Goal: Information Seeking & Learning: Check status

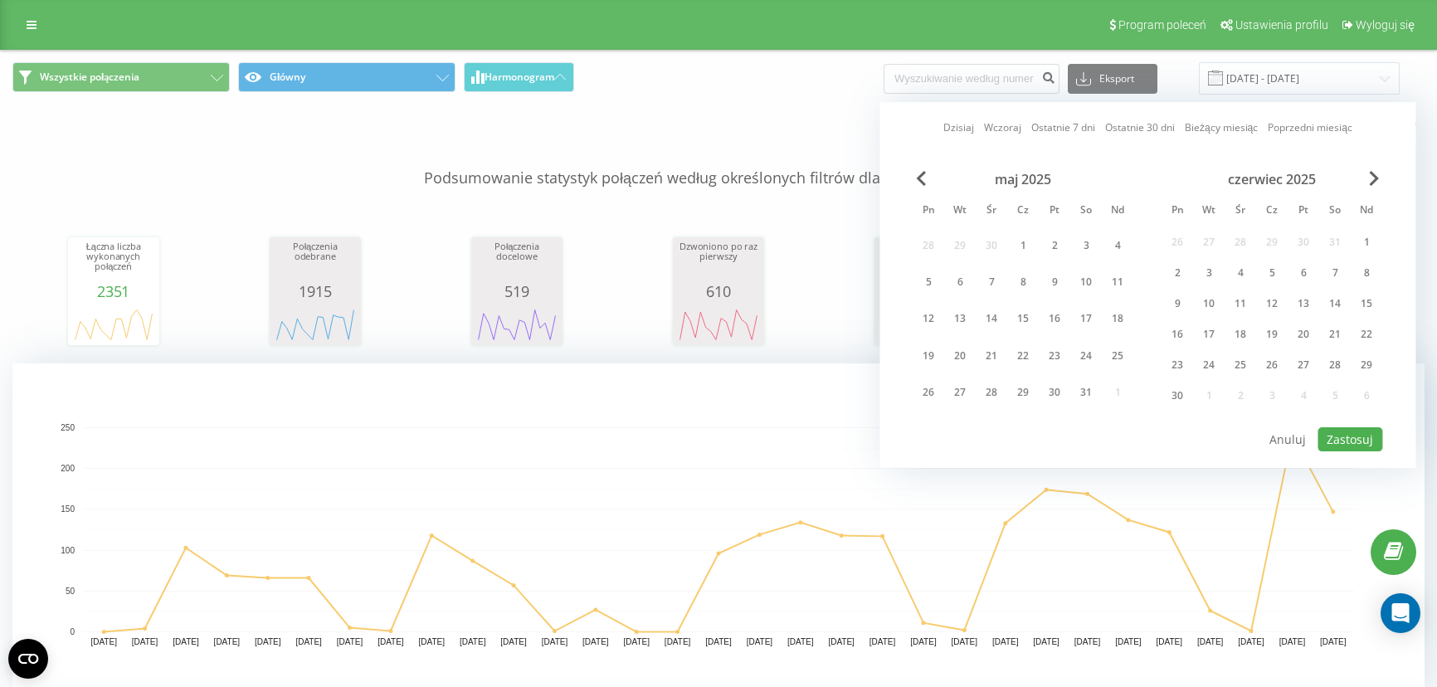
click at [1369, 174] on span "Next Month" at bounding box center [1374, 178] width 10 height 15
click at [1368, 174] on div "lipiec 2025" at bounding box center [1271, 179] width 221 height 17
click at [1370, 175] on span "Next Month" at bounding box center [1374, 178] width 10 height 15
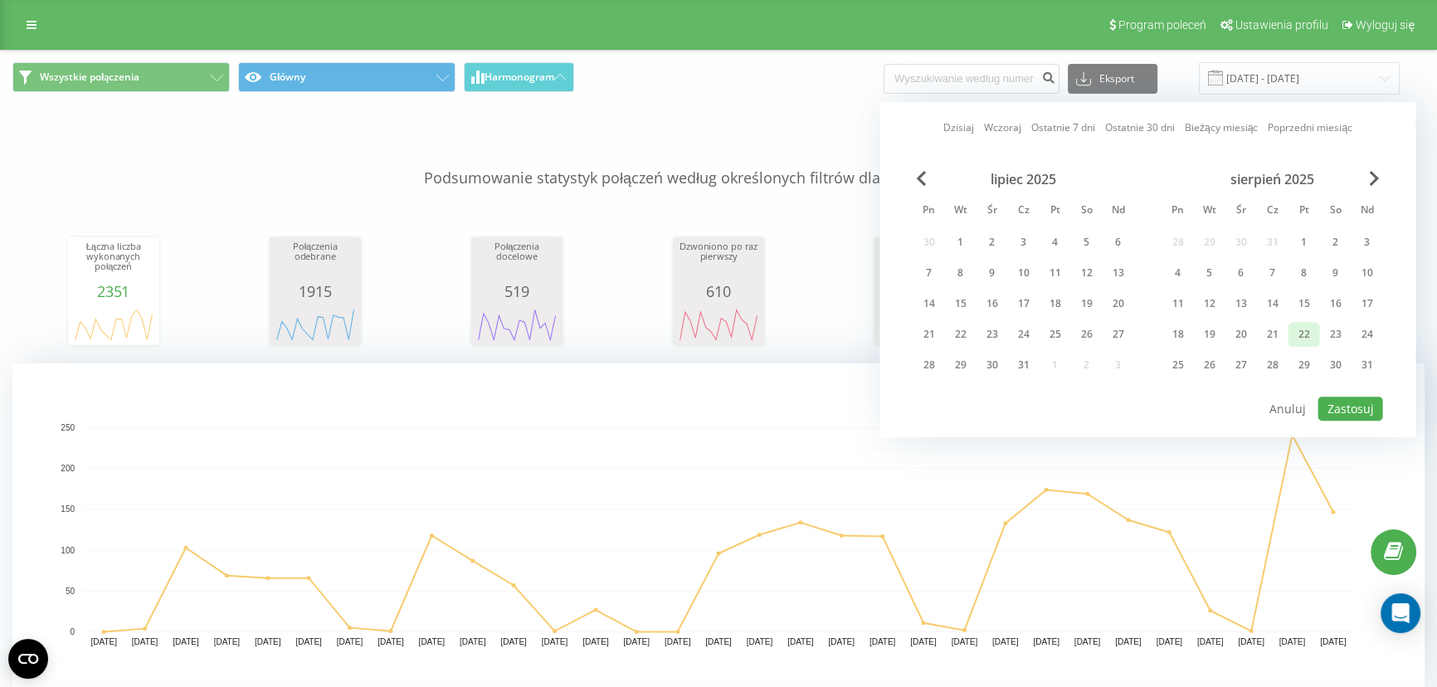
click at [1302, 332] on div "22" at bounding box center [1303, 335] width 22 height 22
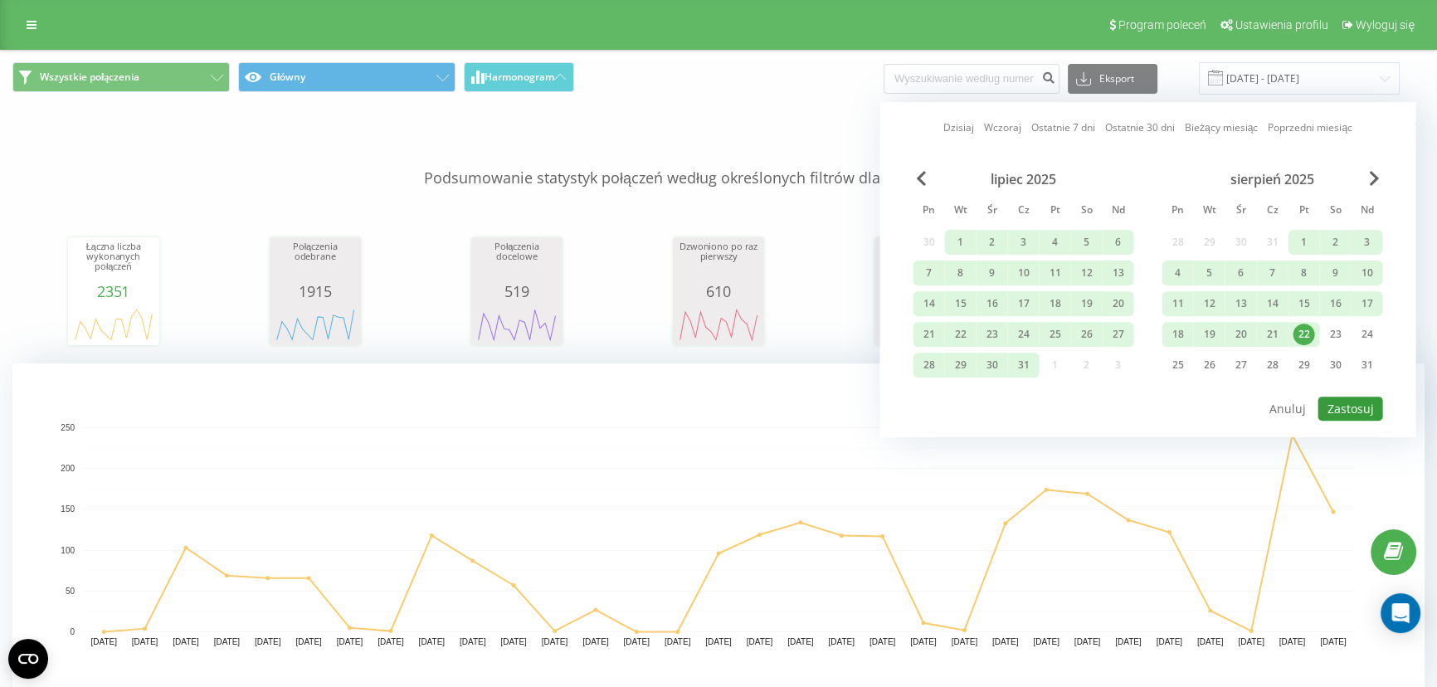
click at [1348, 397] on button "Zastosuj" at bounding box center [1349, 409] width 65 height 24
type input "20.04.2025 - 22.08.2025"
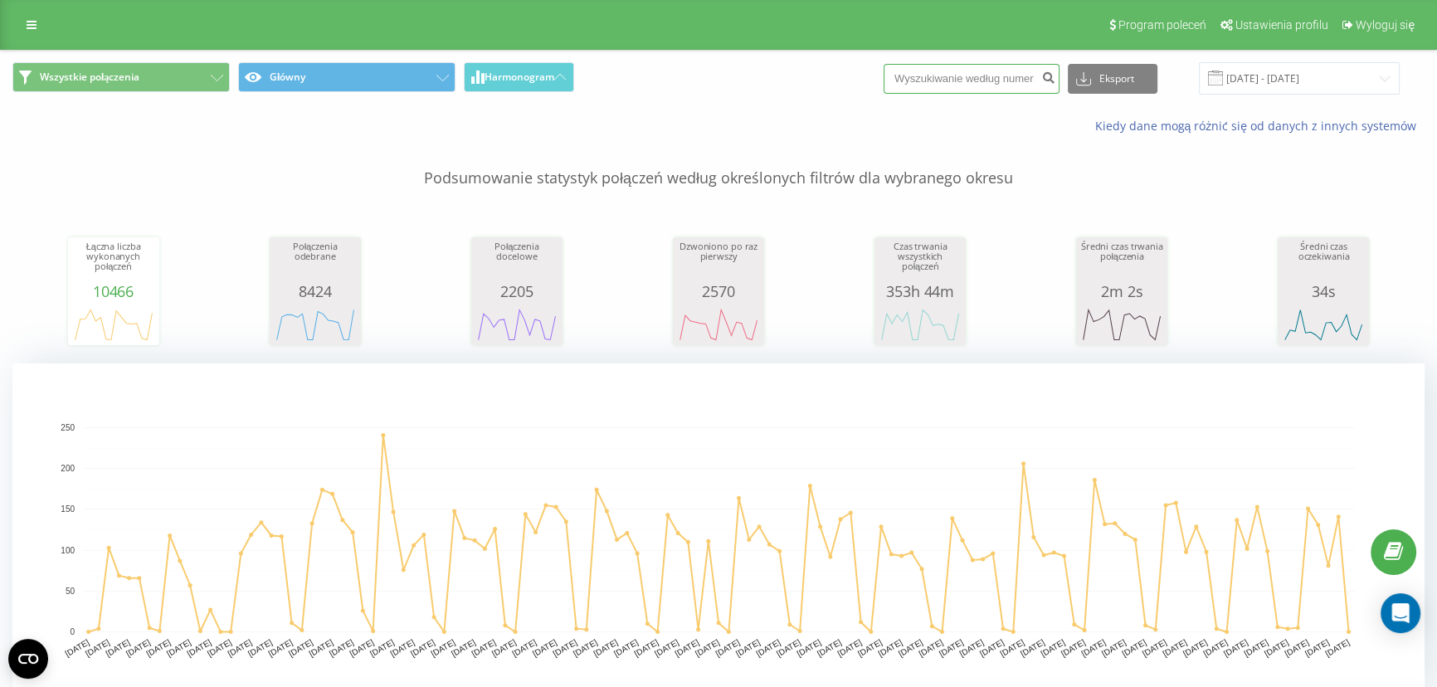
click at [975, 69] on input at bounding box center [971, 79] width 176 height 30
paste input "48601617819"
type input "48601617819"
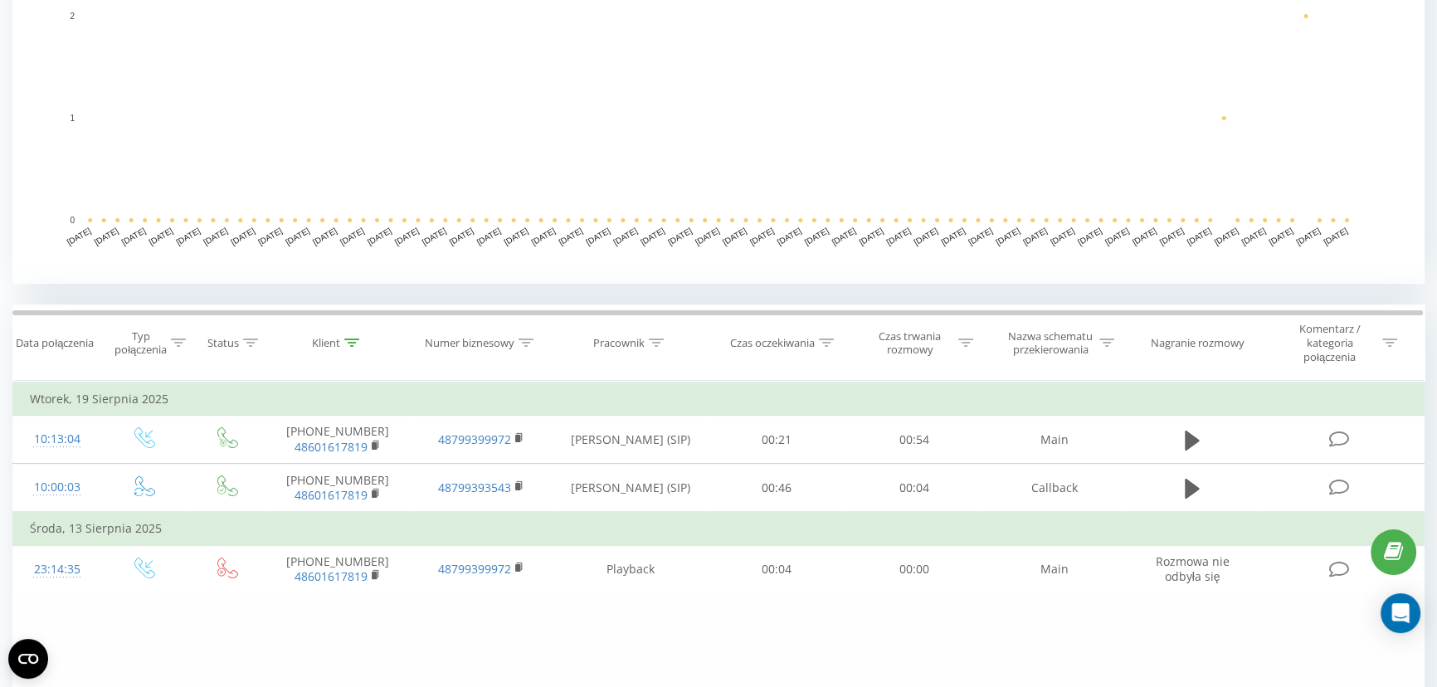
scroll to position [377, 0]
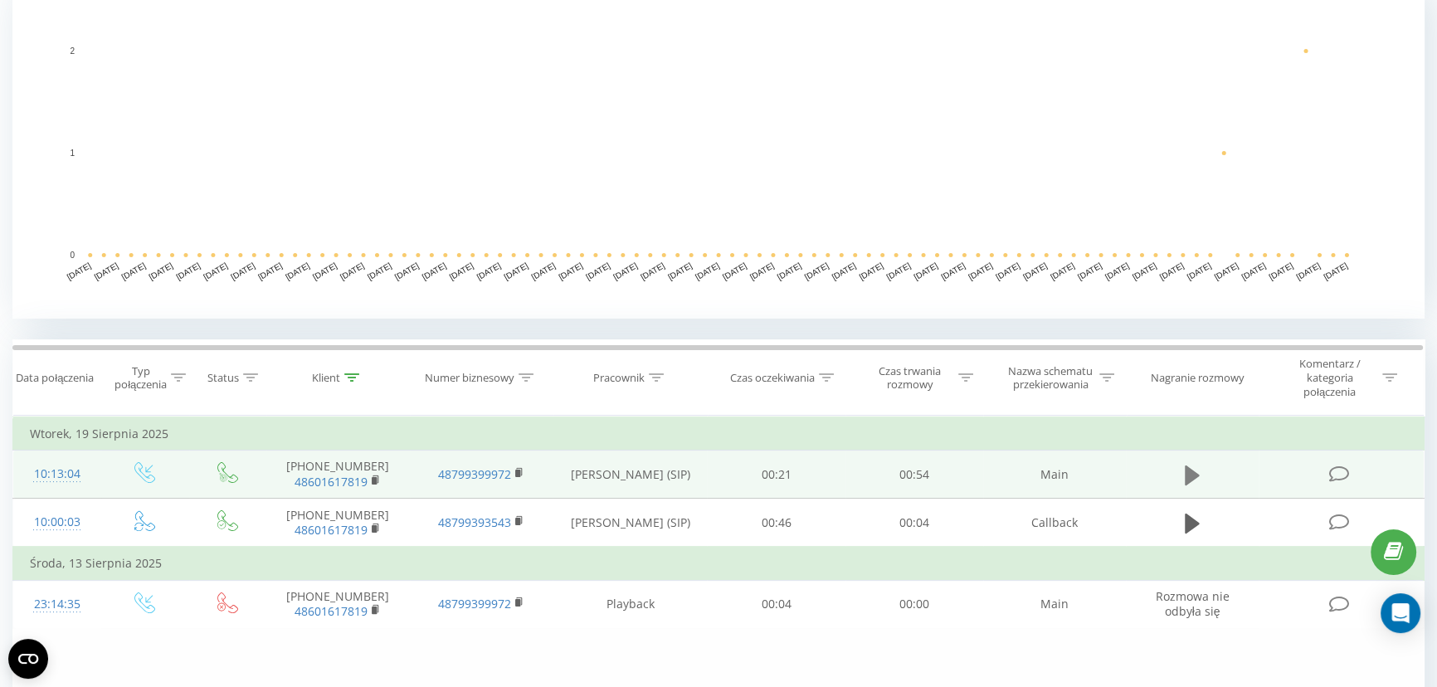
drag, startPoint x: 1103, startPoint y: 431, endPoint x: 1179, endPoint y: 466, distance: 83.5
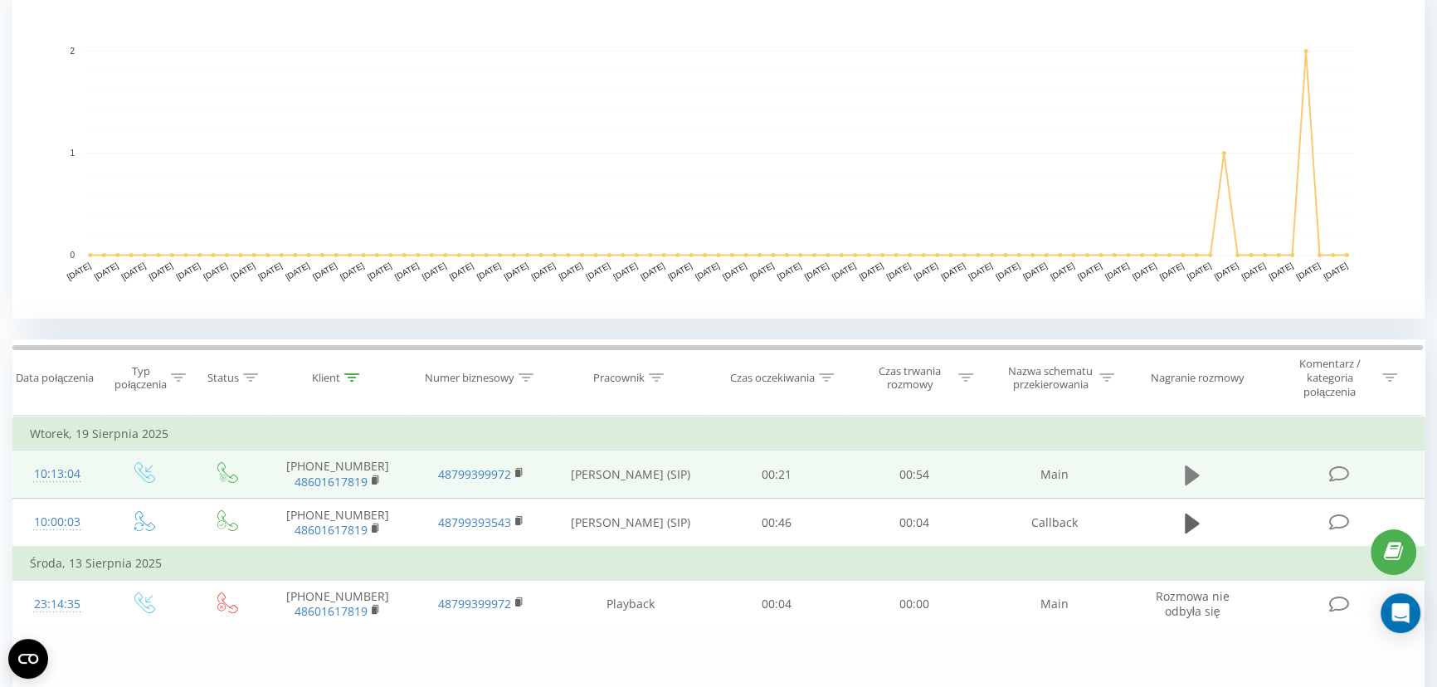
click at [1202, 471] on button at bounding box center [1192, 475] width 25 height 25
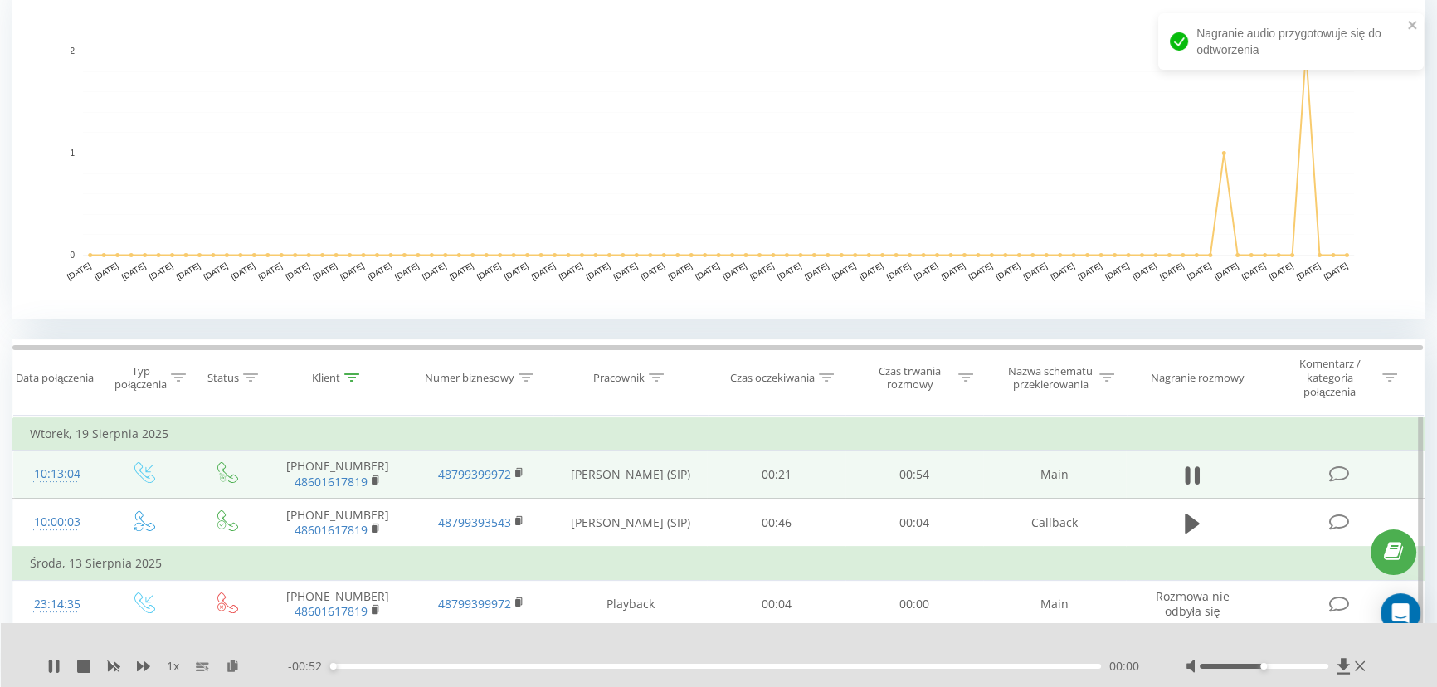
click at [372, 666] on div "00:00" at bounding box center [715, 666] width 771 height 5
click at [405, 667] on div "00:05" at bounding box center [715, 666] width 771 height 5
click at [435, 664] on div "00:06" at bounding box center [715, 666] width 771 height 5
click at [473, 667] on div "00:08" at bounding box center [715, 666] width 771 height 5
click at [516, 666] on div "00:10" at bounding box center [715, 666] width 771 height 5
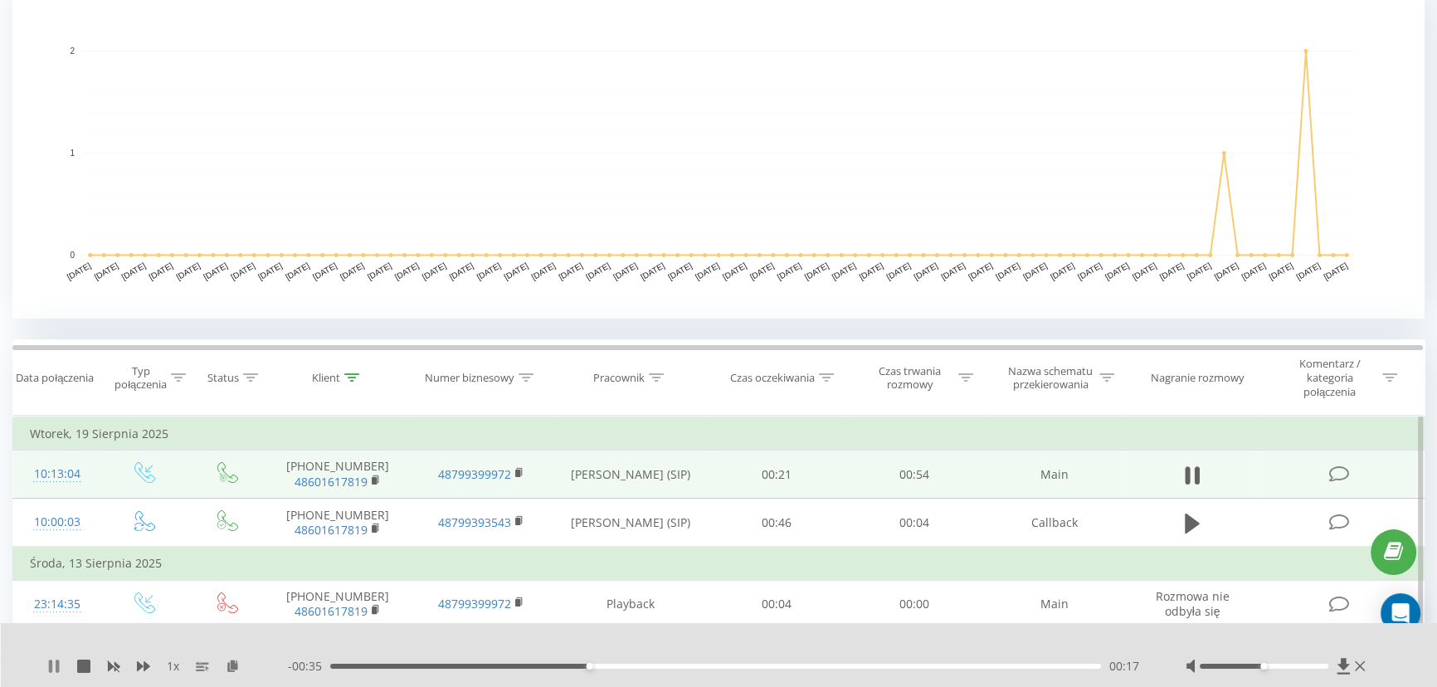
click at [55, 662] on icon at bounding box center [53, 665] width 13 height 13
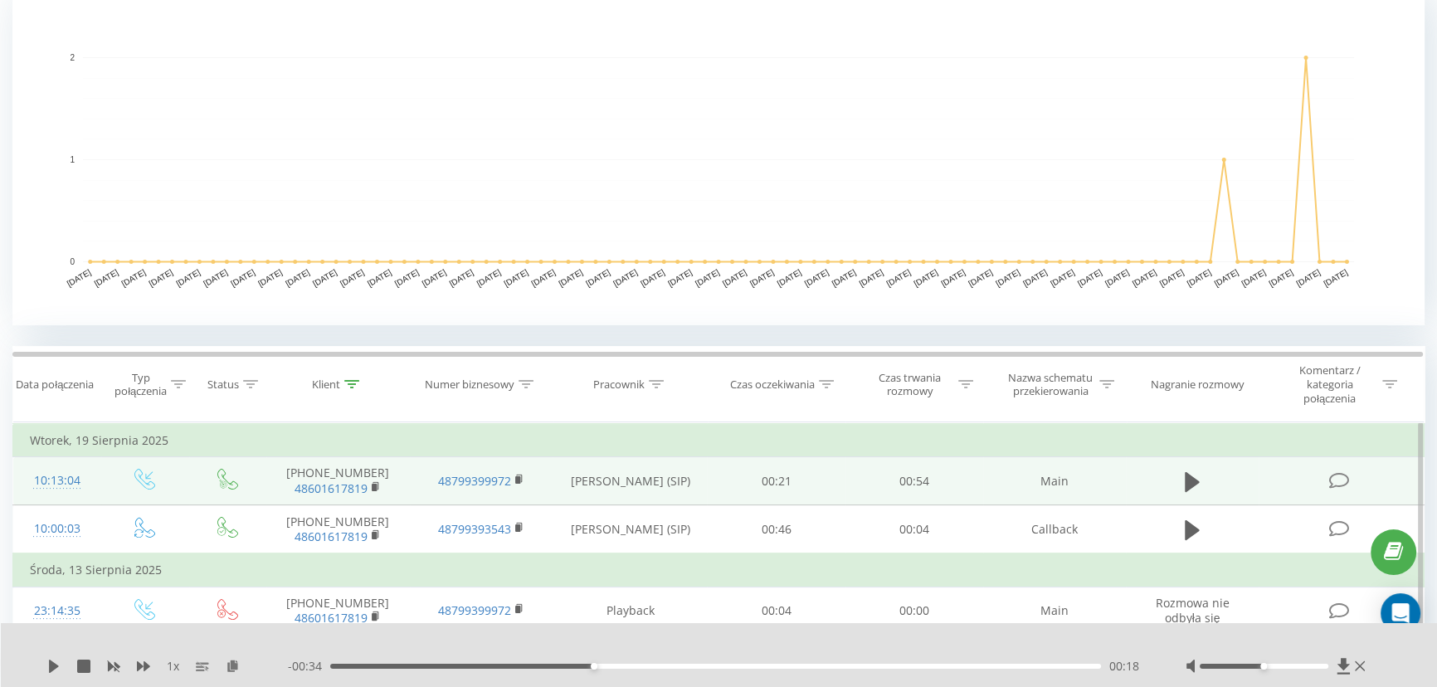
scroll to position [0, 0]
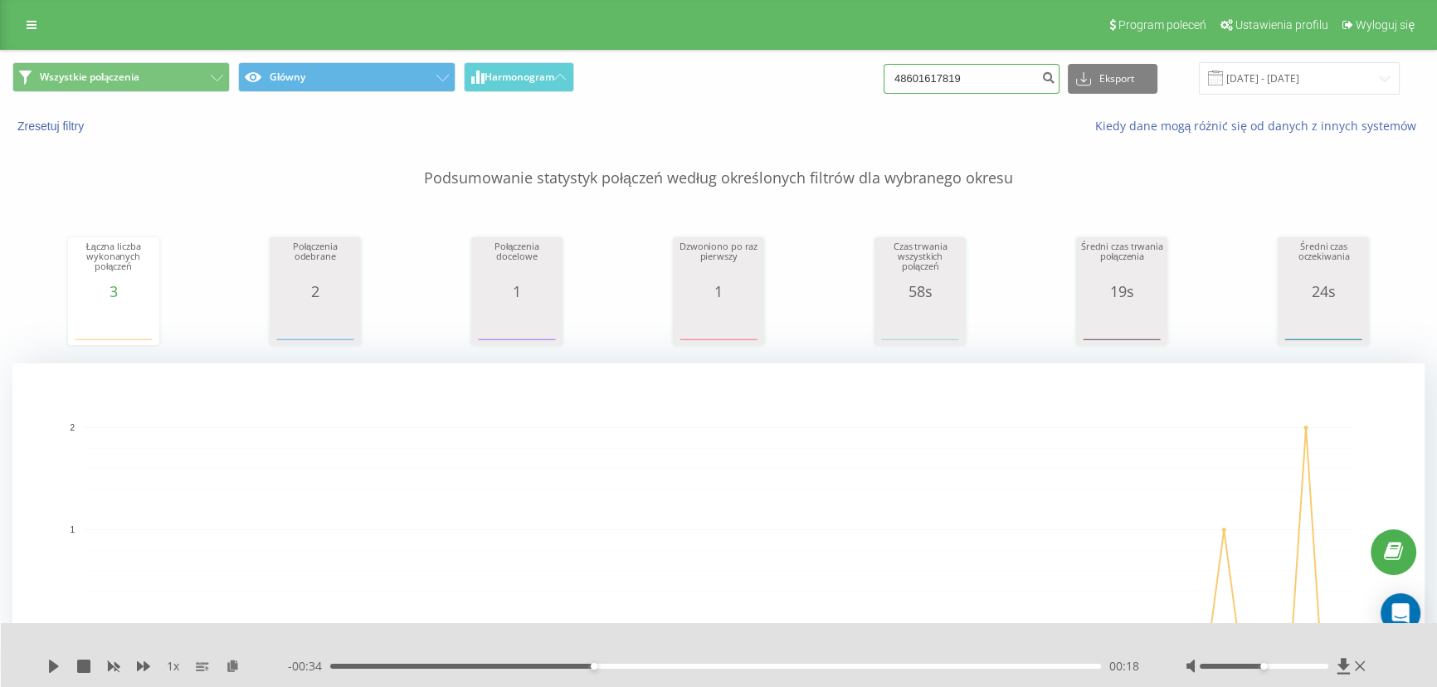
click at [987, 86] on input "48601617819" at bounding box center [971, 79] width 176 height 30
paste input "533688852"
type input "48533688852"
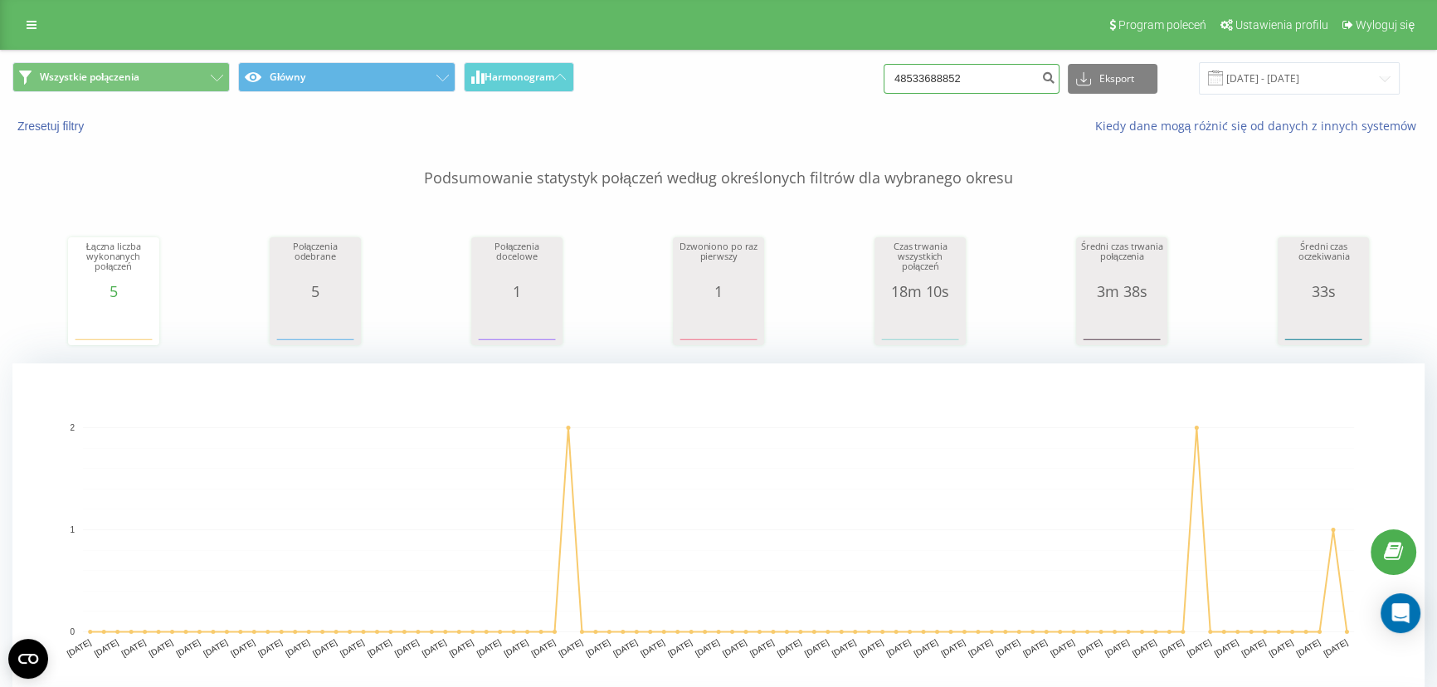
click at [971, 71] on input "48533688852" at bounding box center [971, 79] width 176 height 30
paste input "602490868"
type input "48602490868"
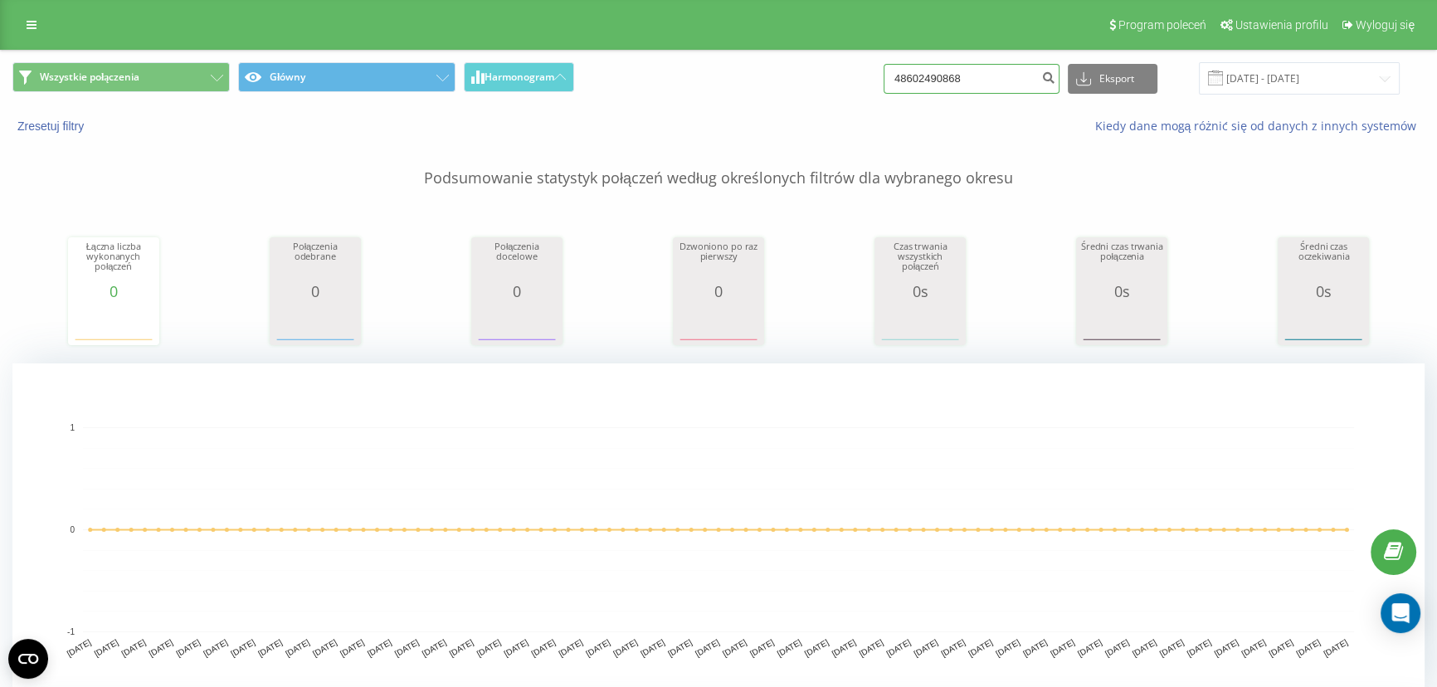
click at [979, 80] on input "48602490868" at bounding box center [971, 79] width 176 height 30
paste input "729400257"
type input "729400257"
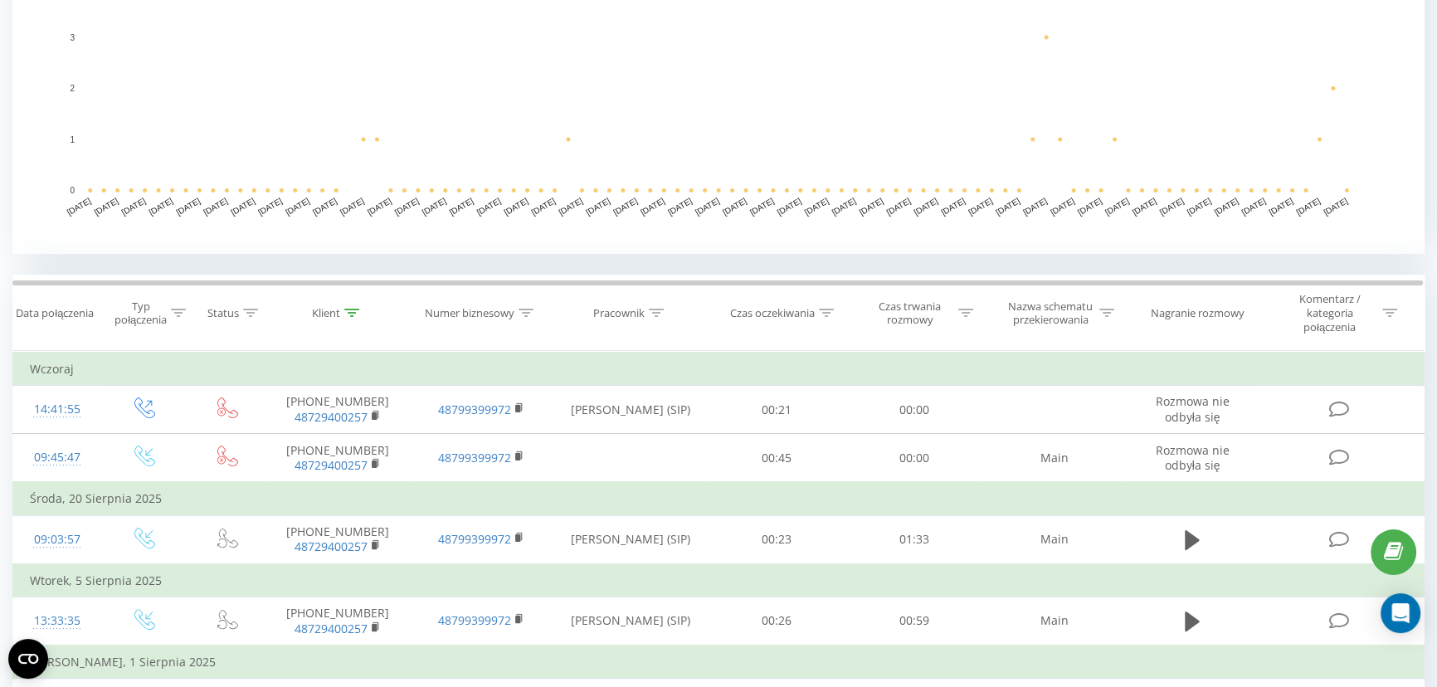
scroll to position [528, 0]
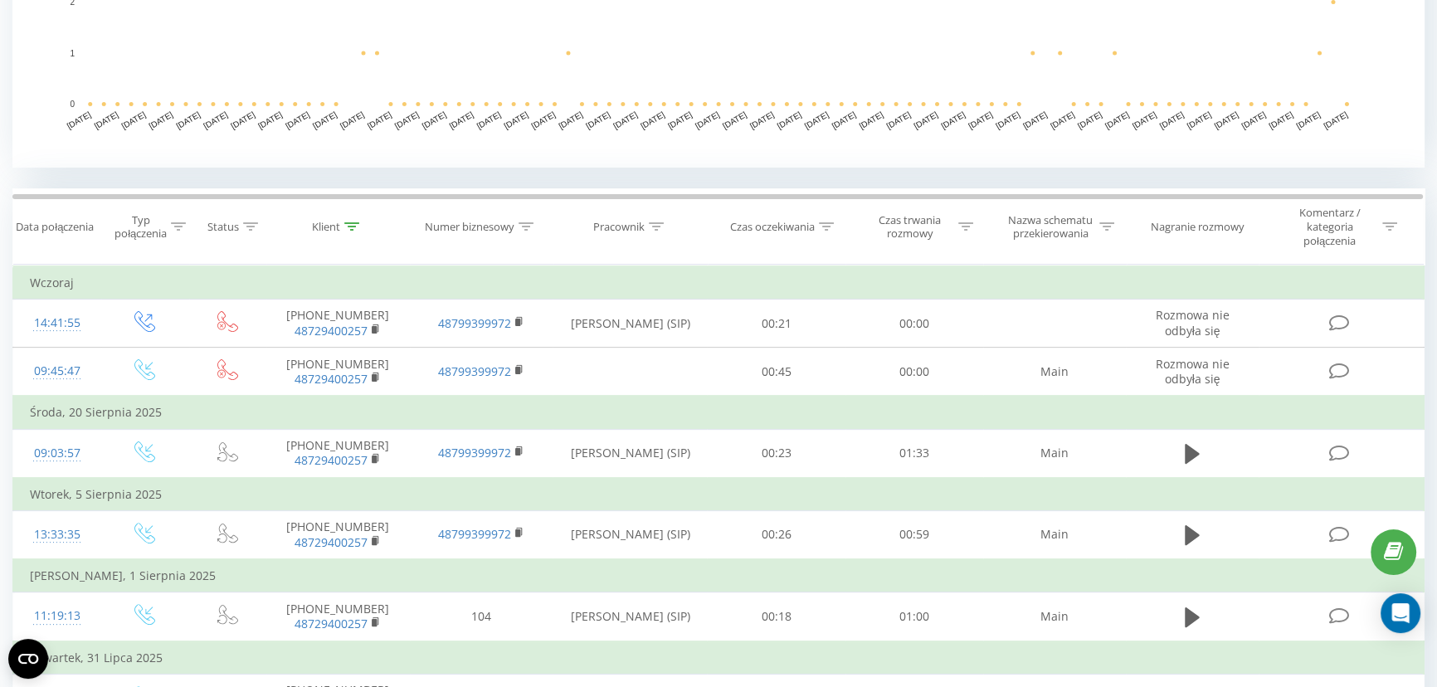
drag, startPoint x: 790, startPoint y: 187, endPoint x: 1444, endPoint y: 299, distance: 664.2
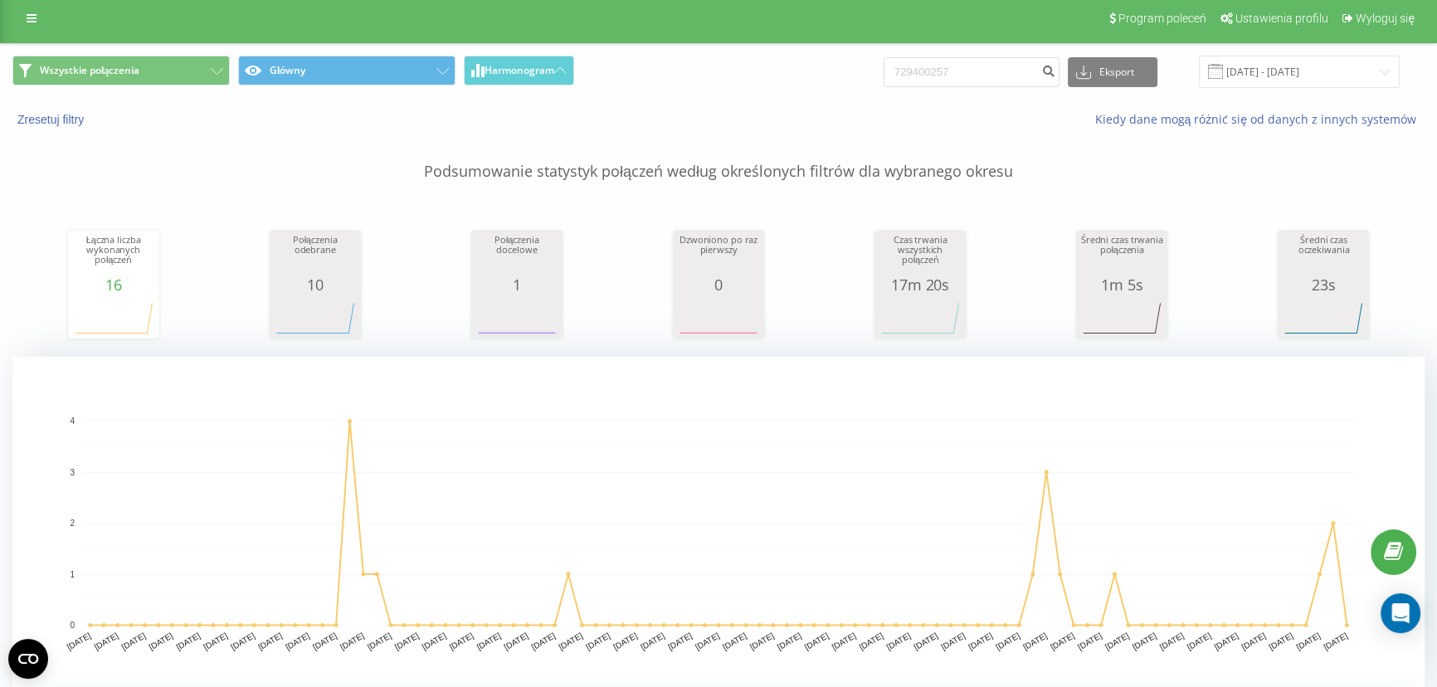
scroll to position [0, 0]
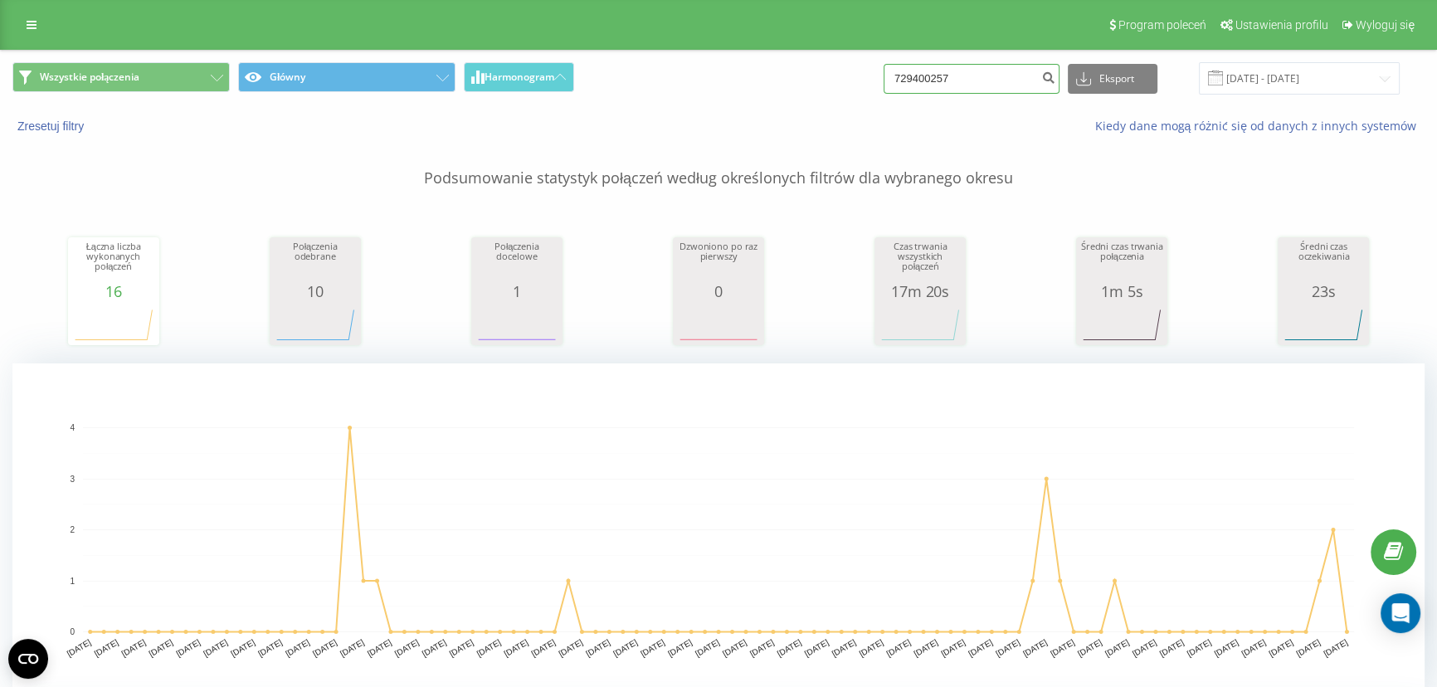
click at [970, 85] on input "729400257" at bounding box center [971, 79] width 176 height 30
paste input "48788802292"
type input "48788802292"
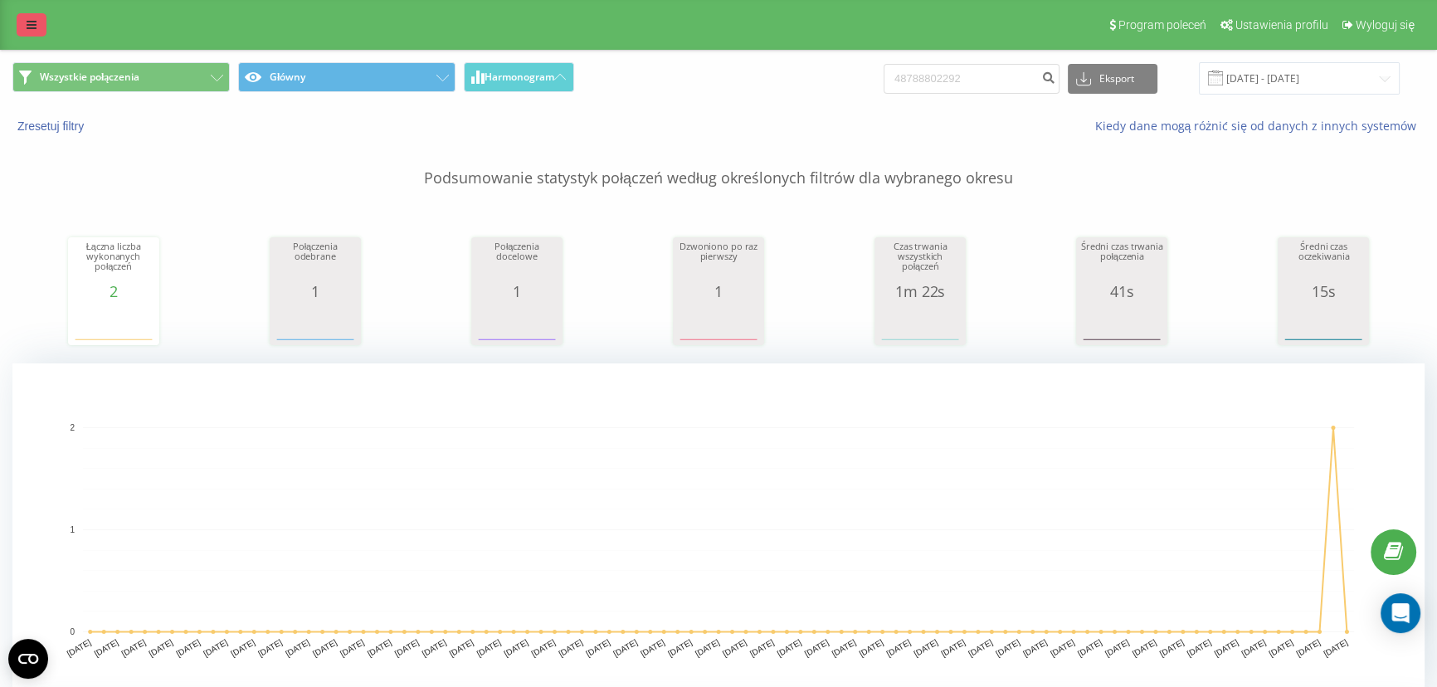
click at [28, 29] on icon at bounding box center [32, 25] width 10 height 12
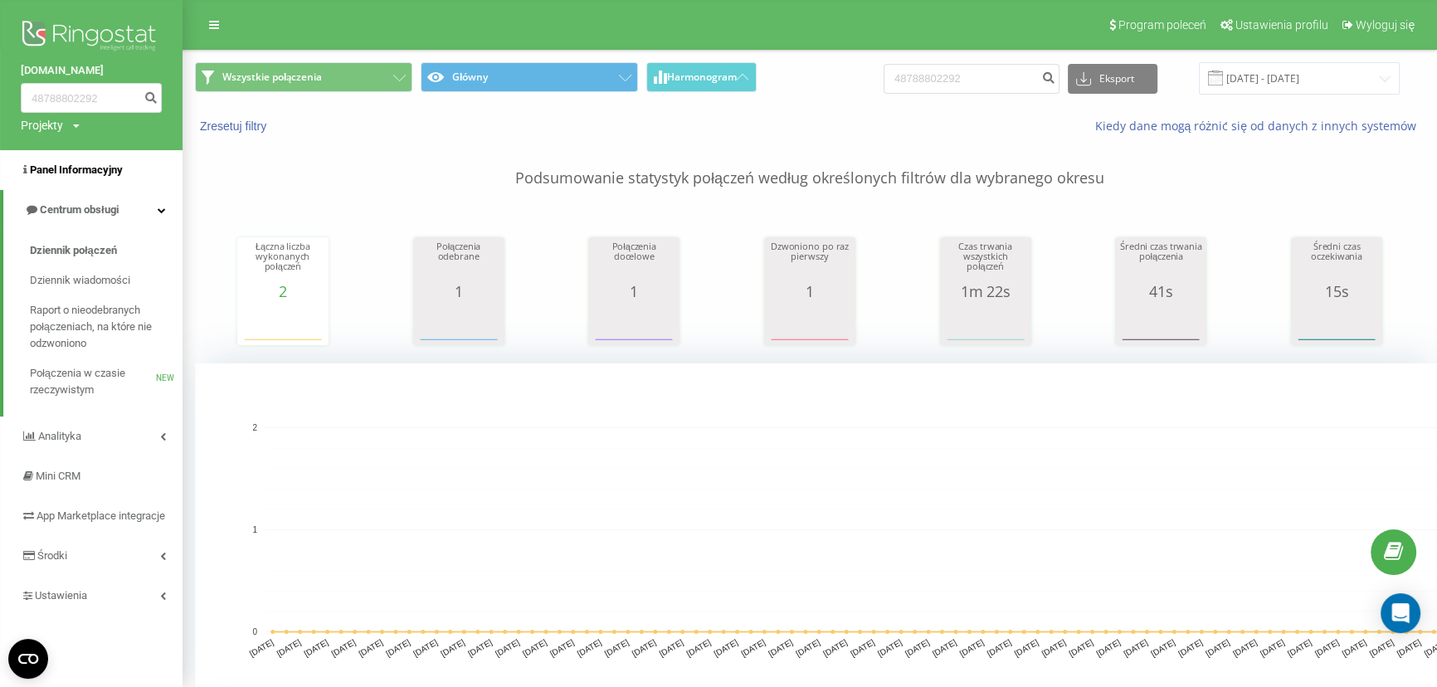
click at [95, 174] on span "Panel Informacyjny" at bounding box center [76, 169] width 93 height 12
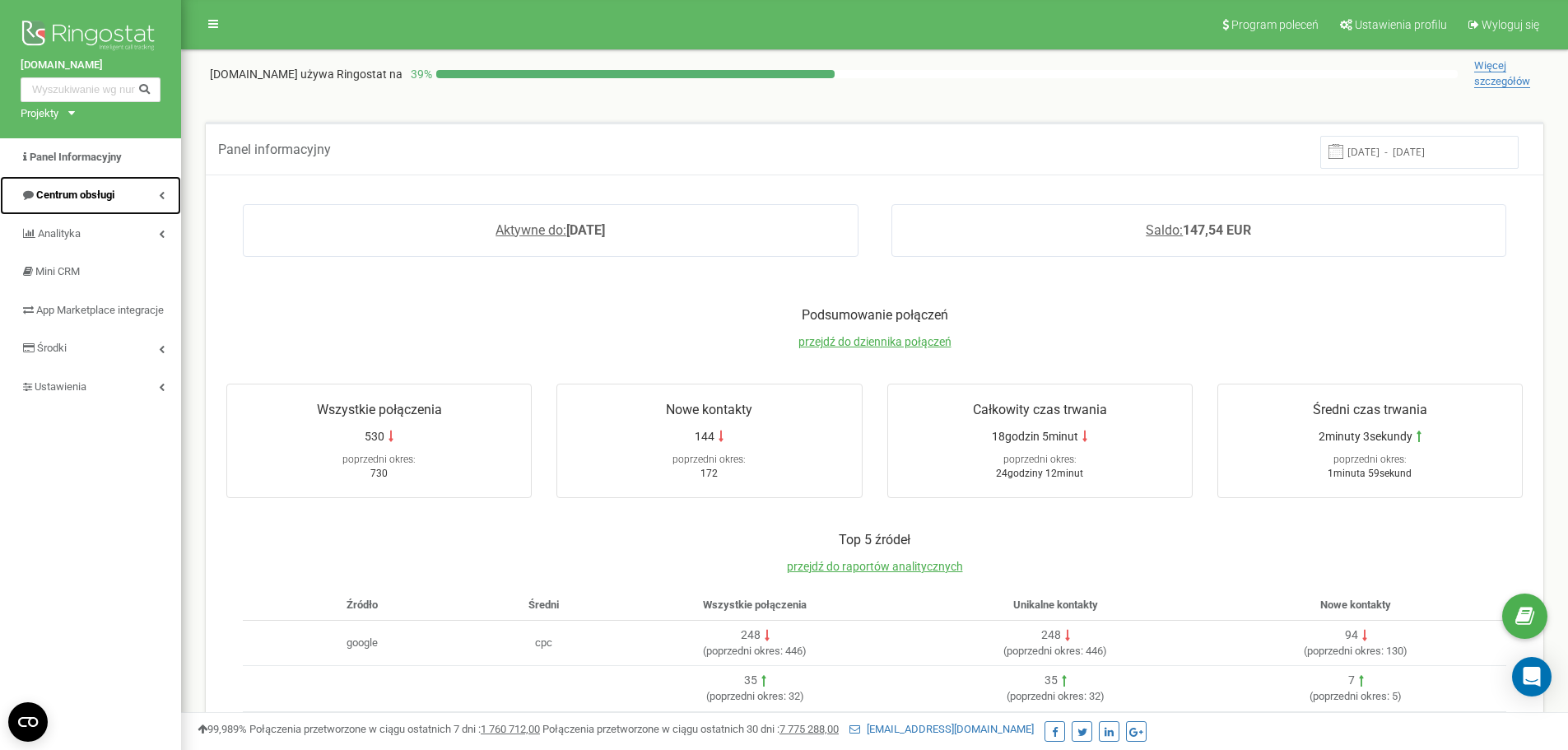
click at [109, 186] on link "Centrum obsługi" at bounding box center [90, 195] width 182 height 39
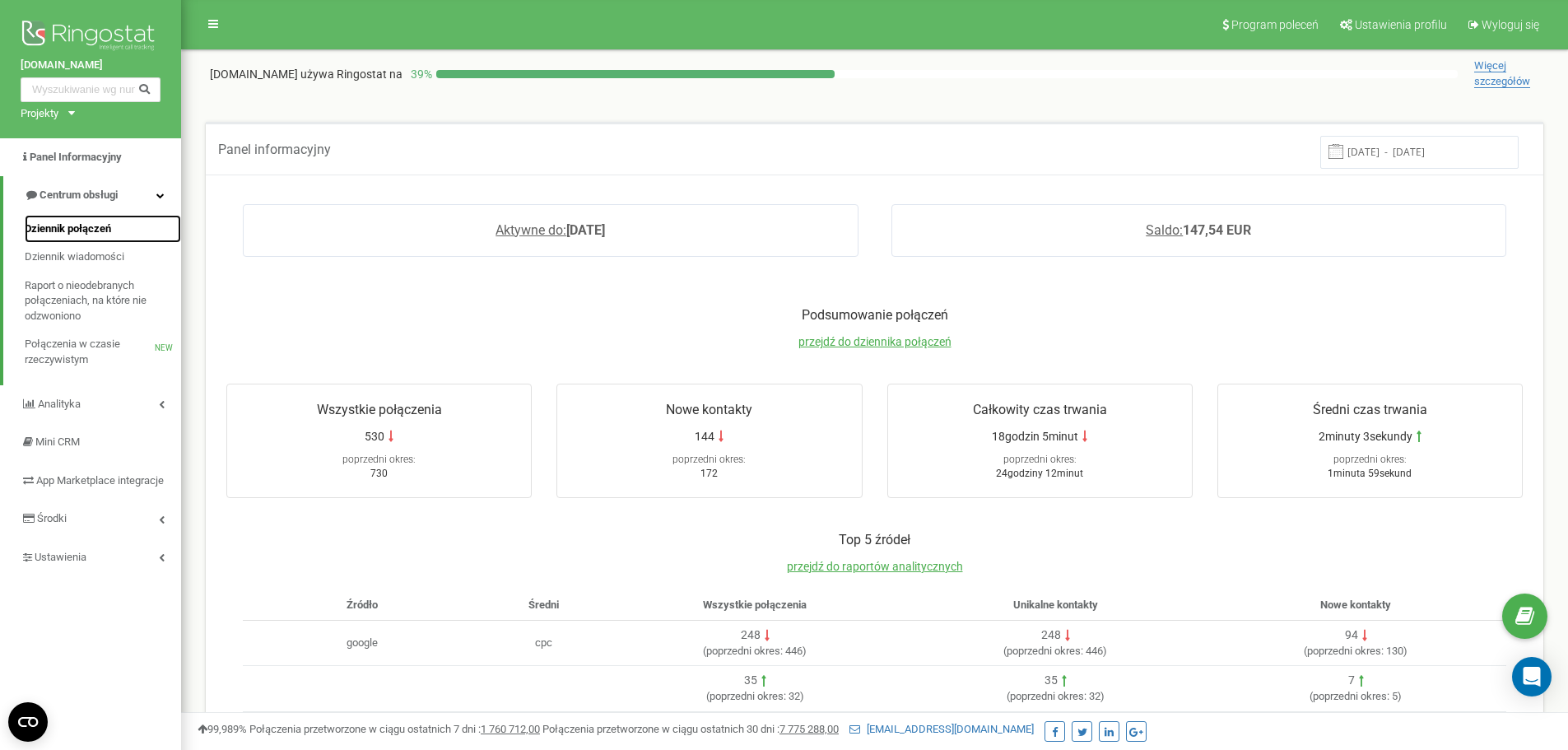
click at [101, 231] on span "Dziennik połączeń" at bounding box center [67, 229] width 86 height 16
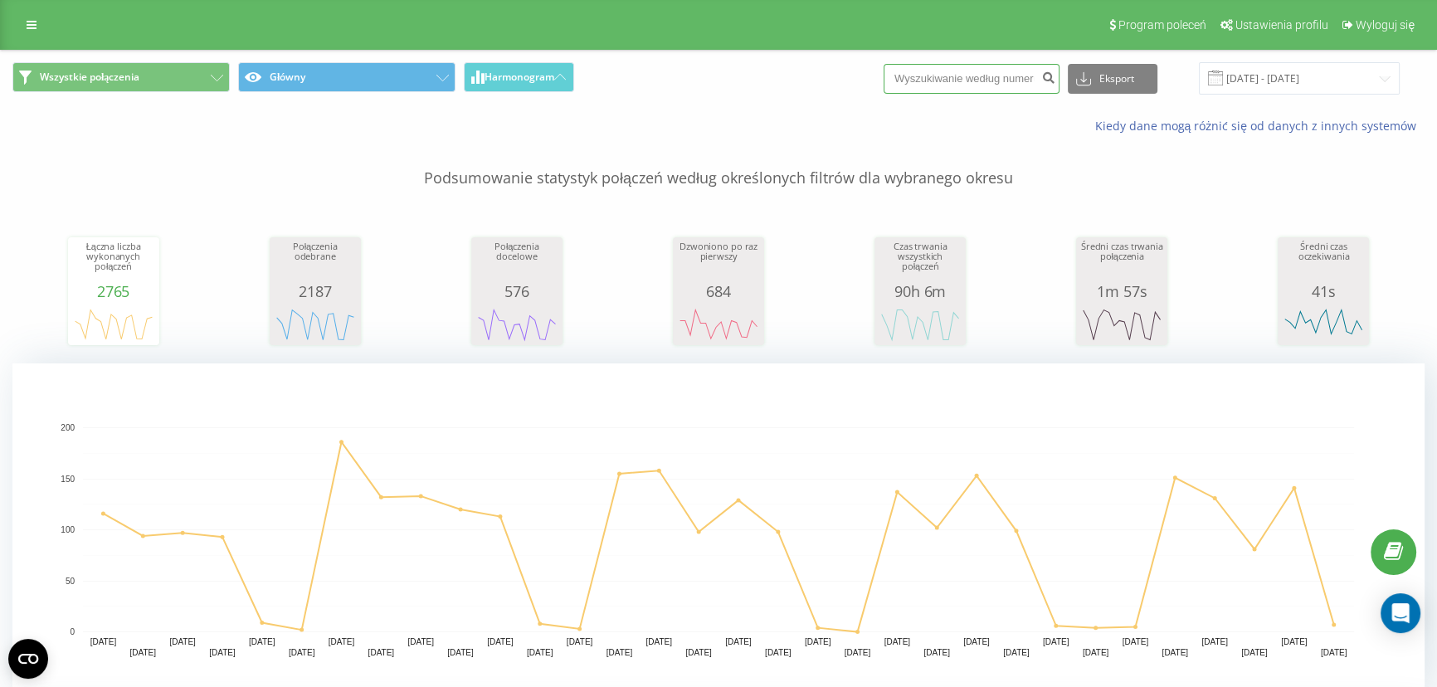
click at [965, 79] on input at bounding box center [971, 79] width 176 height 30
paste input "48781986222"
type input "48781986222"
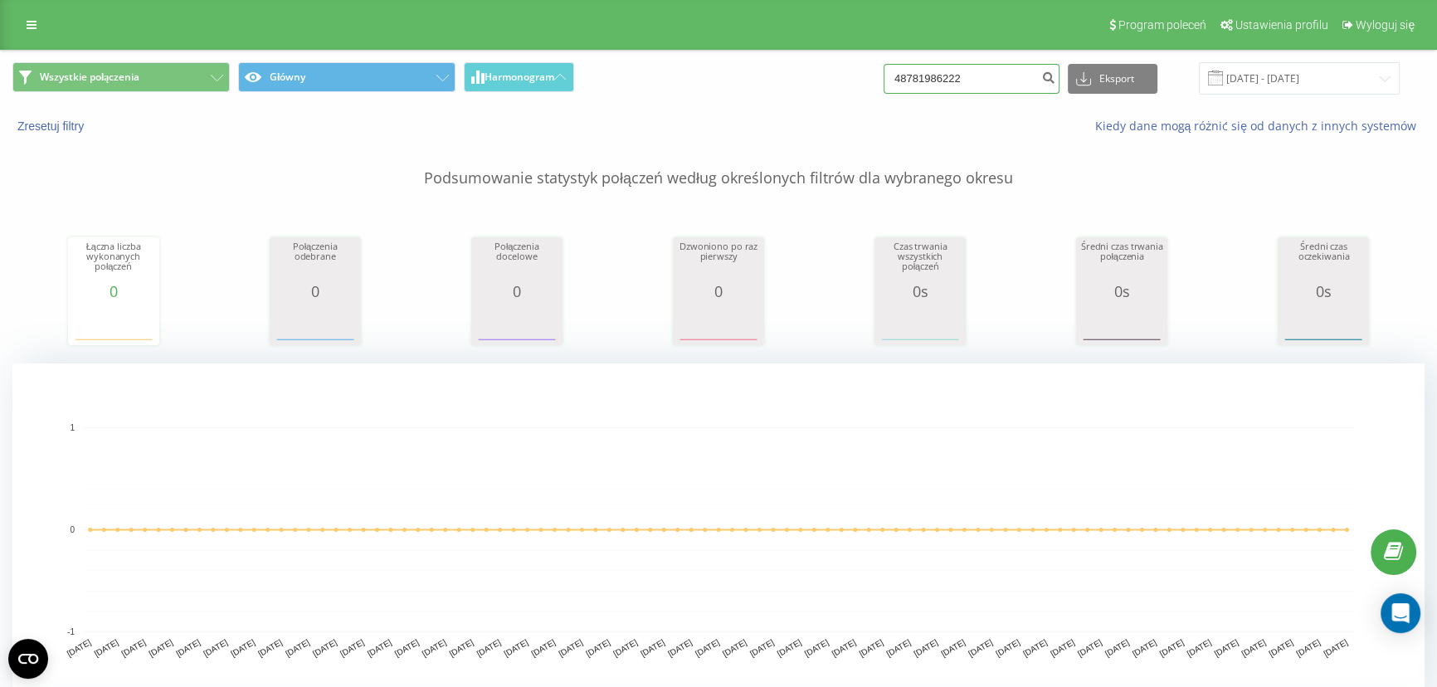
click at [979, 71] on input "48781986222" at bounding box center [971, 79] width 176 height 30
paste input "663354000"
type input "48663354000"
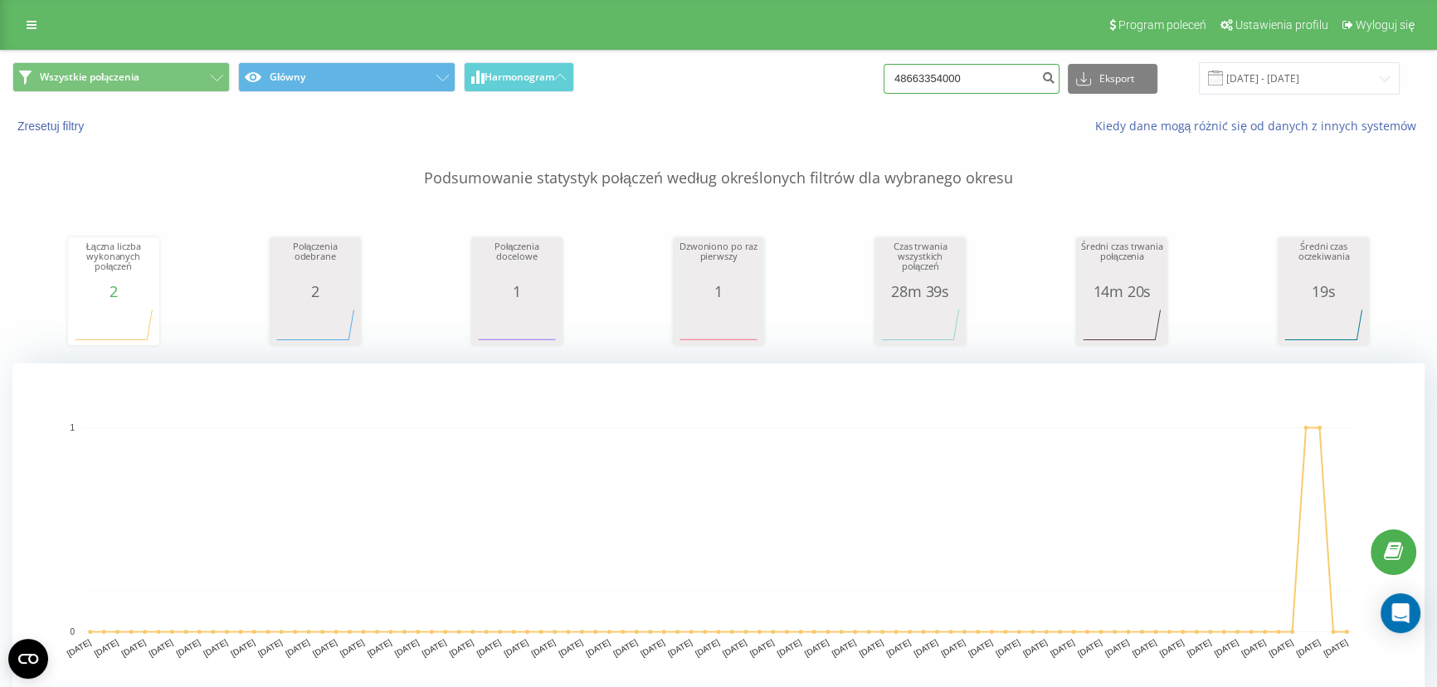
click at [1001, 88] on input "48663354000" at bounding box center [971, 79] width 176 height 30
paste input "[PHONE_NUMBER]"
click at [961, 72] on input "604-357-529" at bounding box center [971, 79] width 176 height 30
type input "604357529"
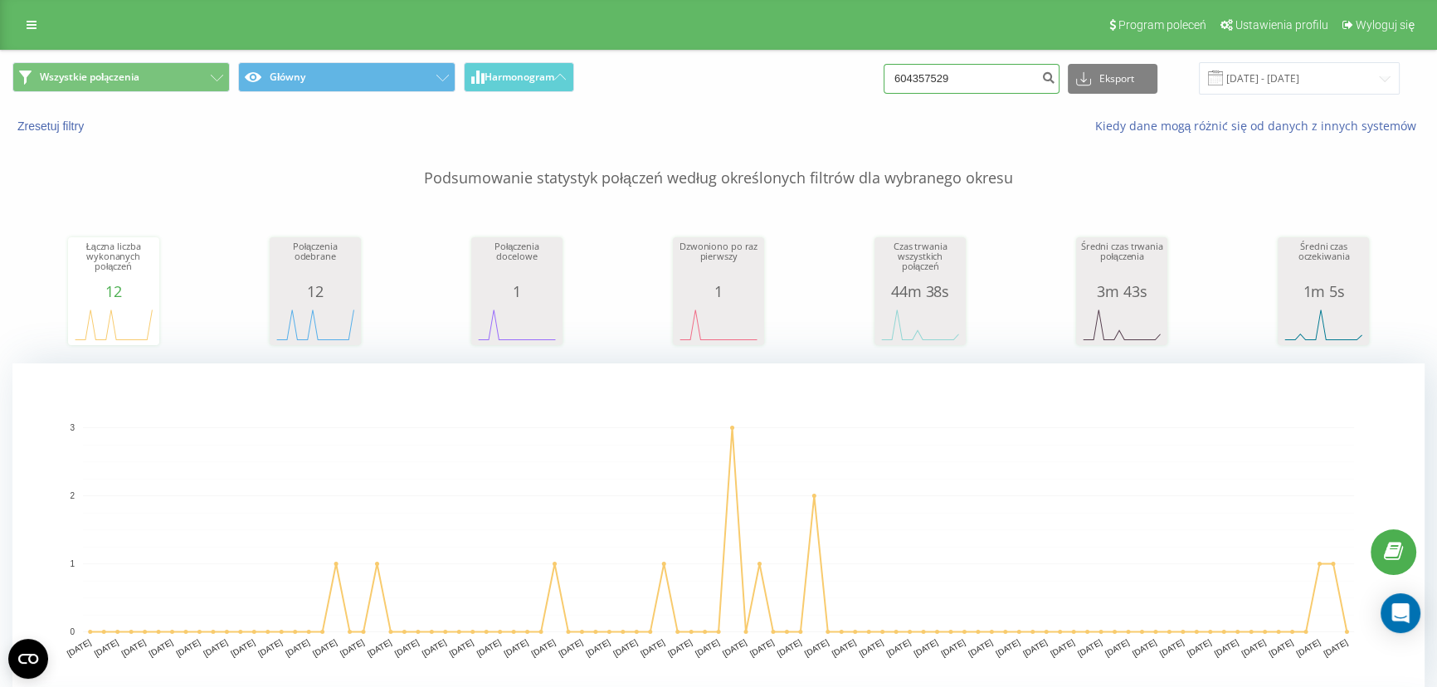
click at [976, 78] on input "604357529" at bounding box center [971, 79] width 176 height 30
paste input "48697447813"
type input "48697447813"
